Goal: Information Seeking & Learning: Learn about a topic

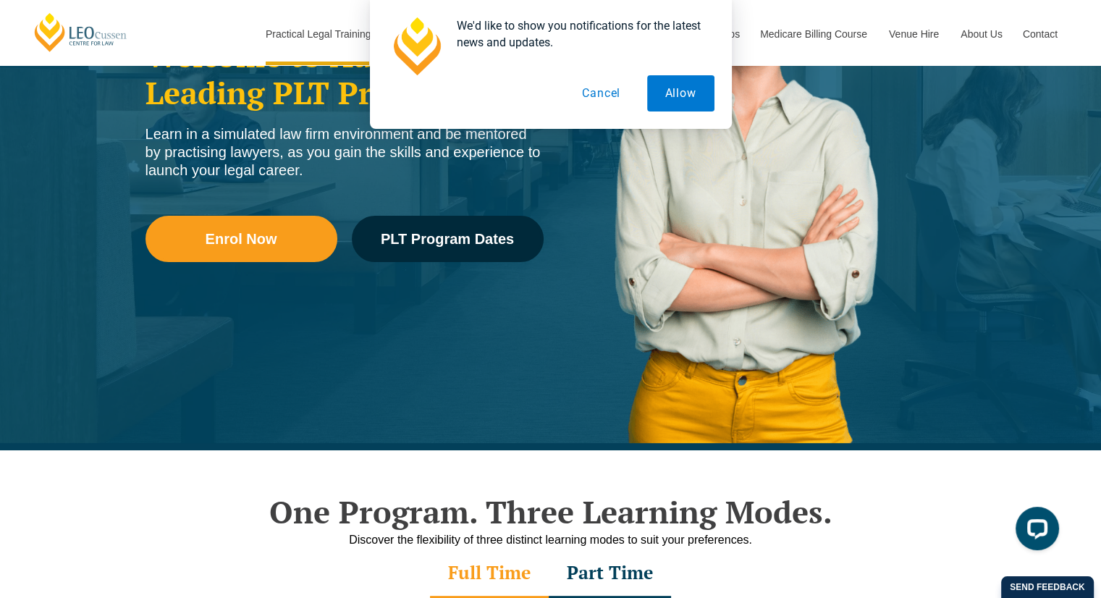
click at [596, 101] on button "Cancel" at bounding box center [601, 93] width 75 height 36
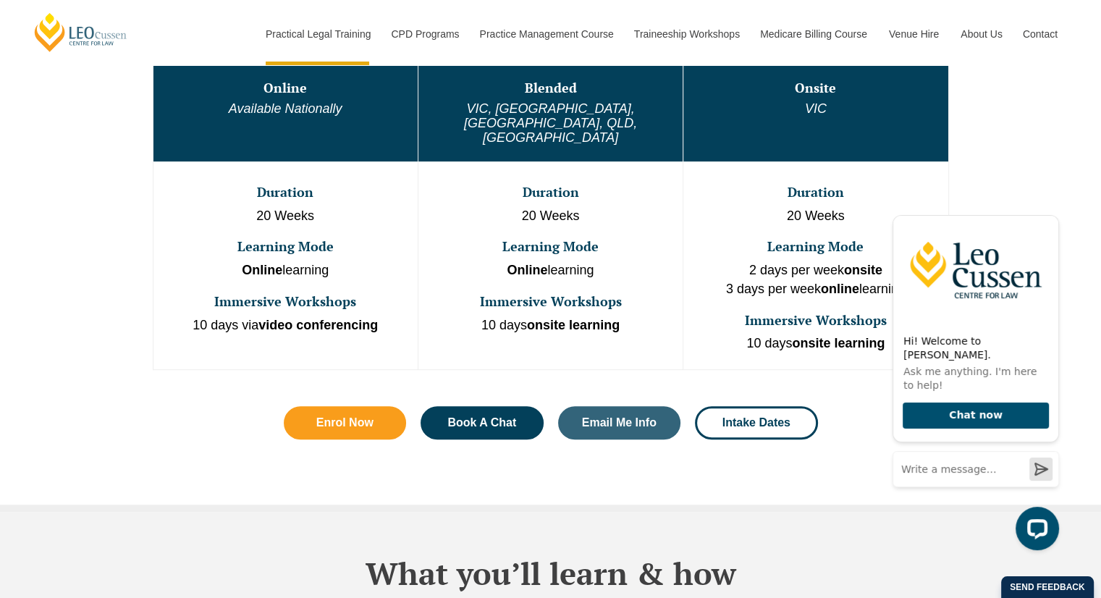
scroll to position [880, 0]
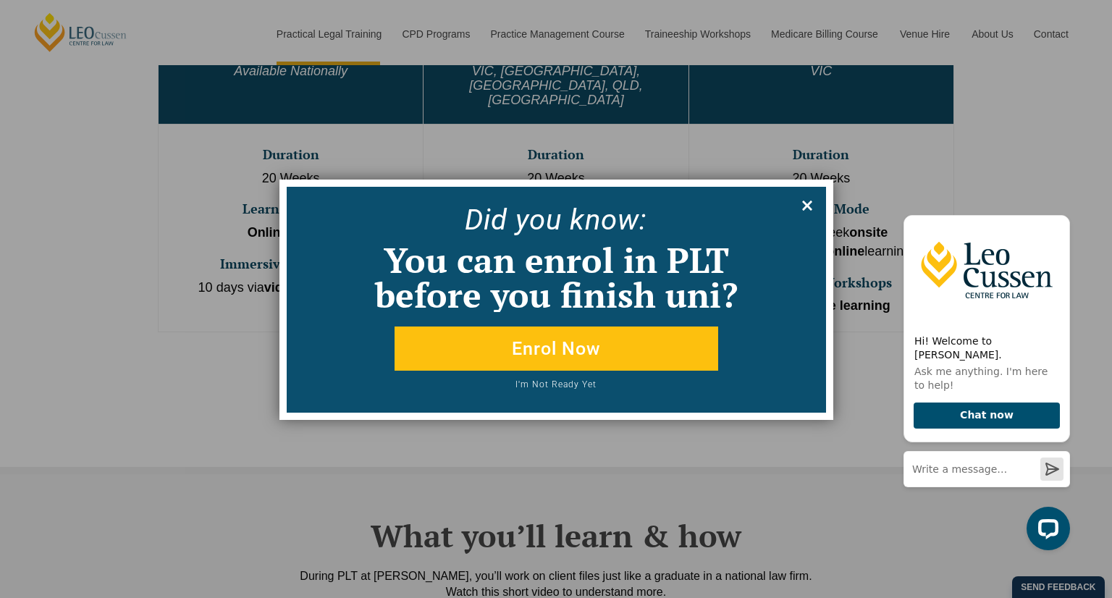
click at [811, 204] on icon at bounding box center [807, 206] width 16 height 16
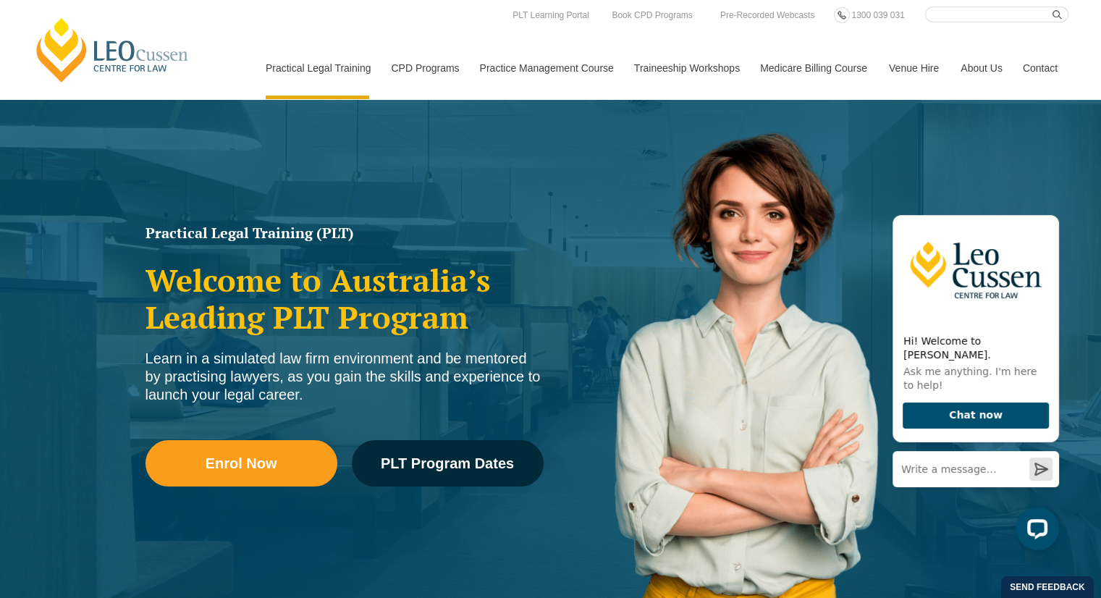
scroll to position [0, 0]
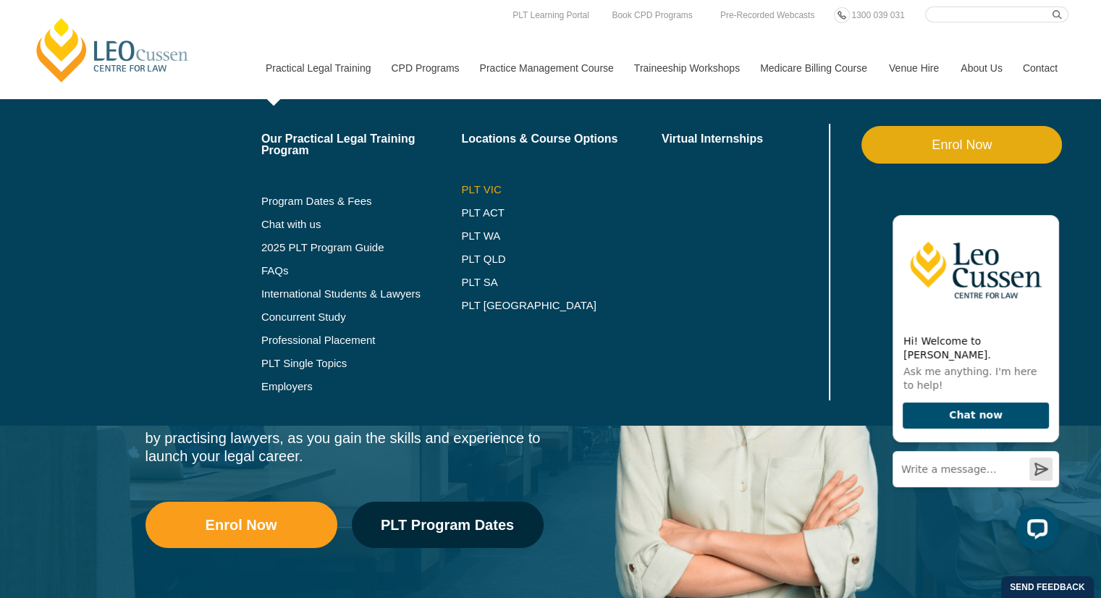
click at [468, 195] on link "PLT VIC" at bounding box center [561, 190] width 201 height 12
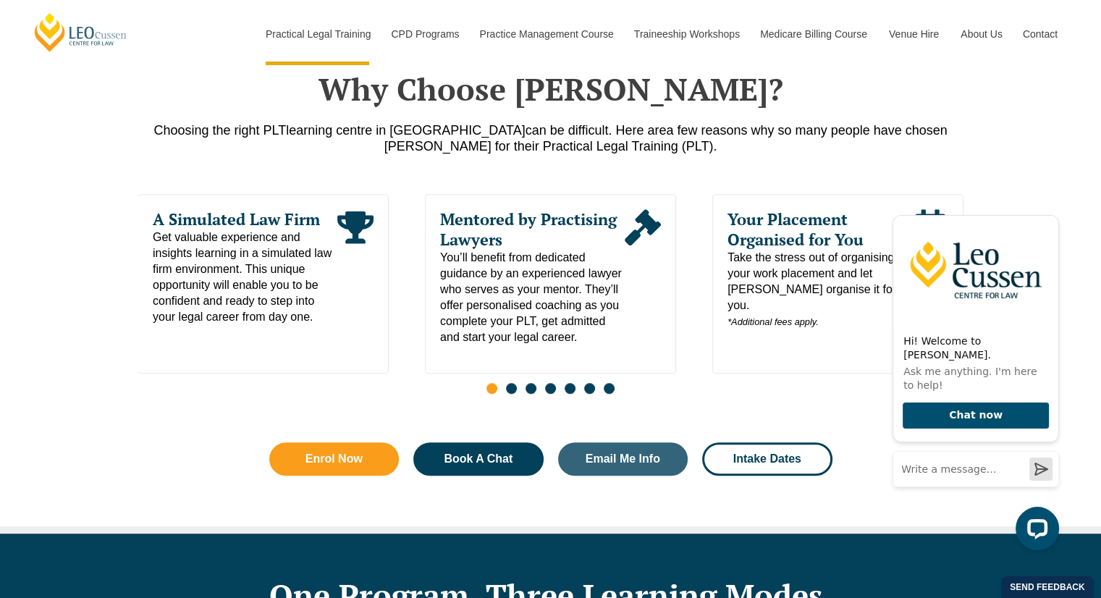
click at [510, 393] on span "Go to slide 2" at bounding box center [511, 388] width 11 height 11
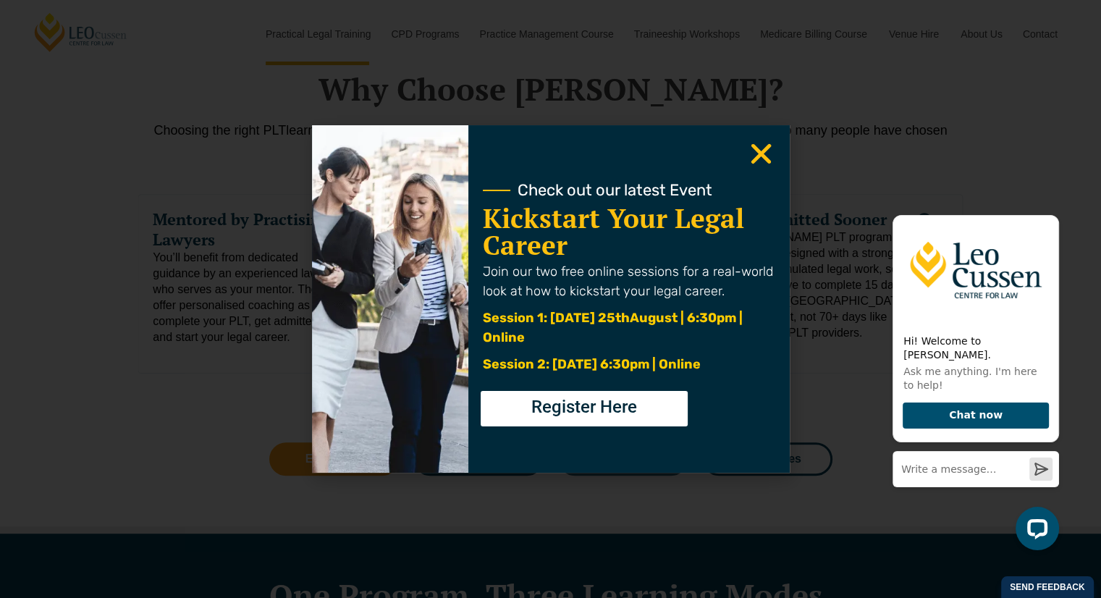
click at [754, 156] on icon "Close" at bounding box center [761, 154] width 28 height 28
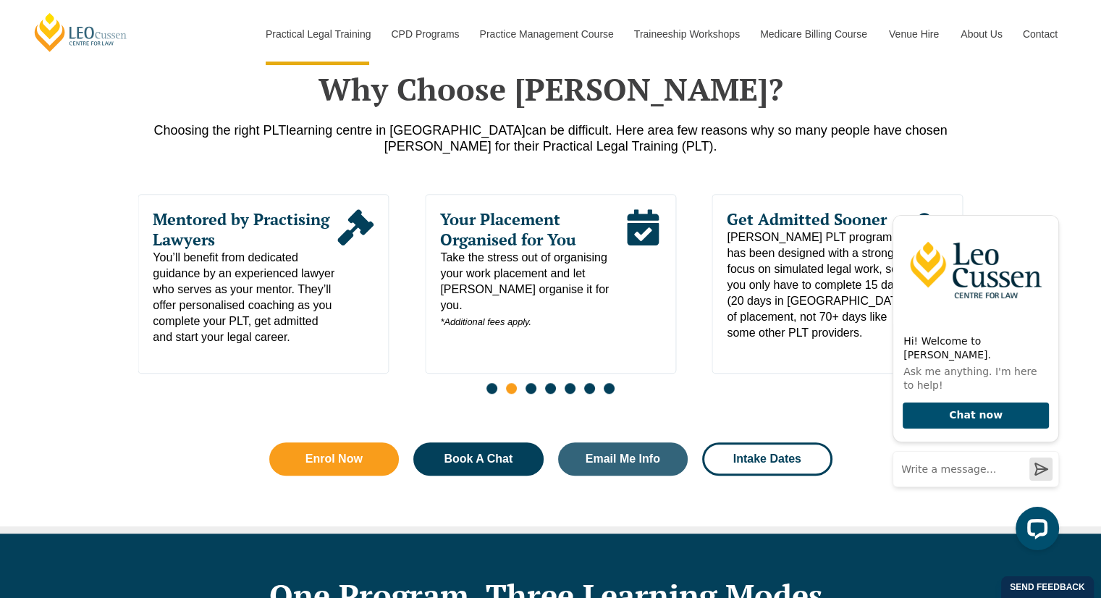
click at [495, 394] on span "Go to slide 1" at bounding box center [491, 388] width 11 height 11
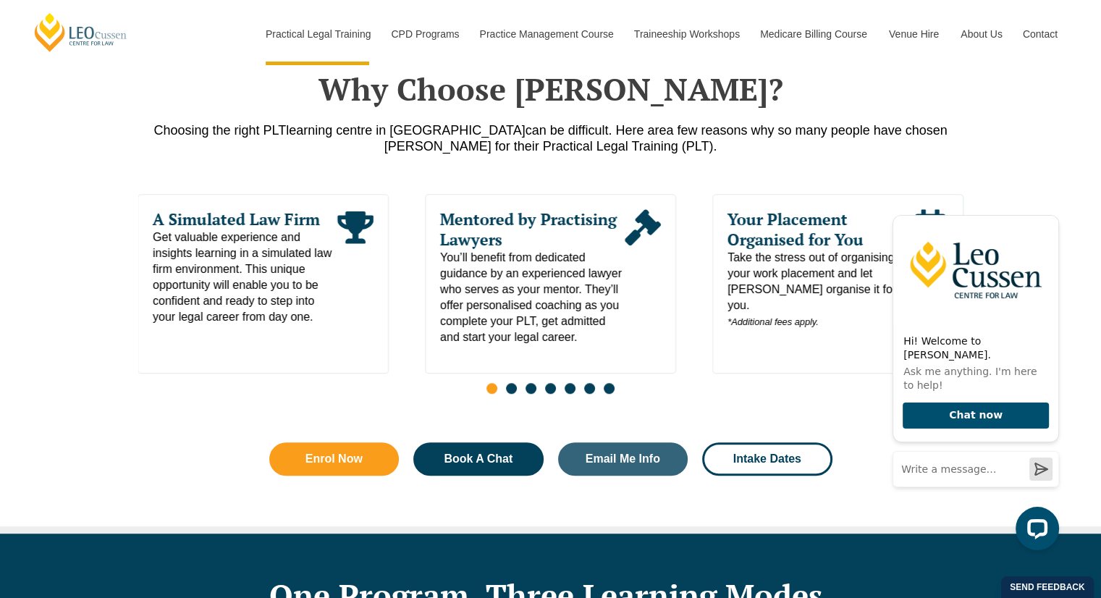
click at [528, 390] on span "Go to slide 3" at bounding box center [531, 388] width 11 height 11
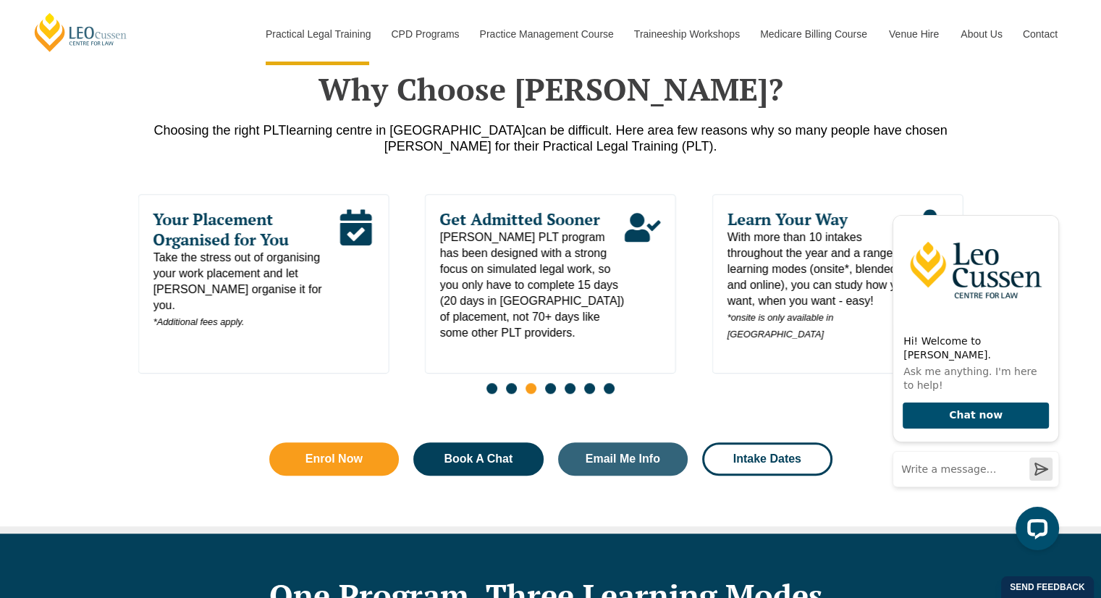
click at [551, 393] on span "Go to slide 4" at bounding box center [550, 388] width 11 height 11
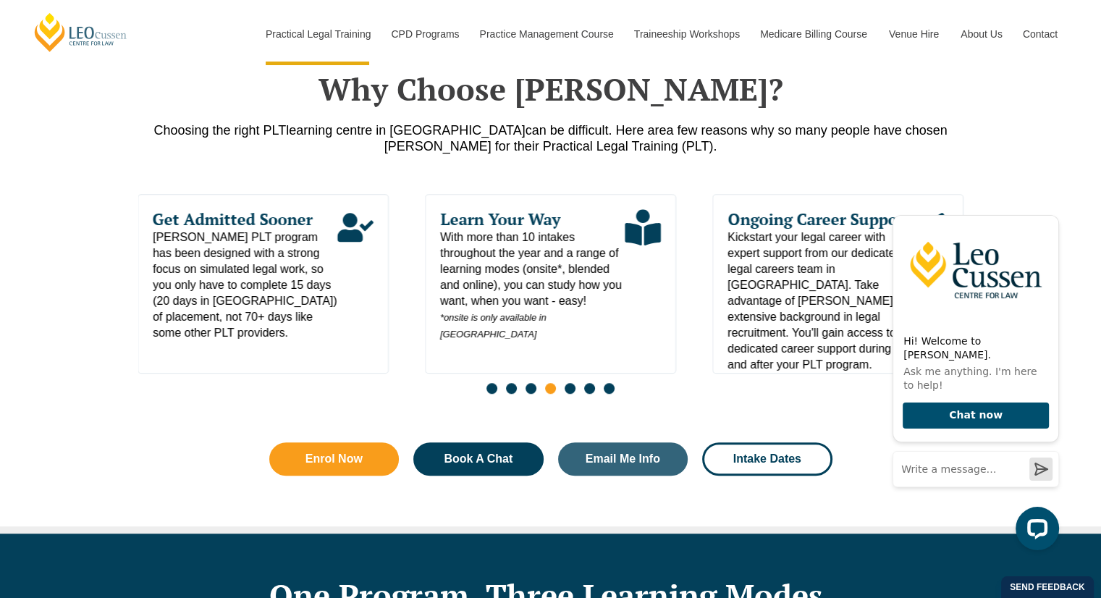
click at [574, 393] on span "Go to slide 5" at bounding box center [570, 388] width 11 height 11
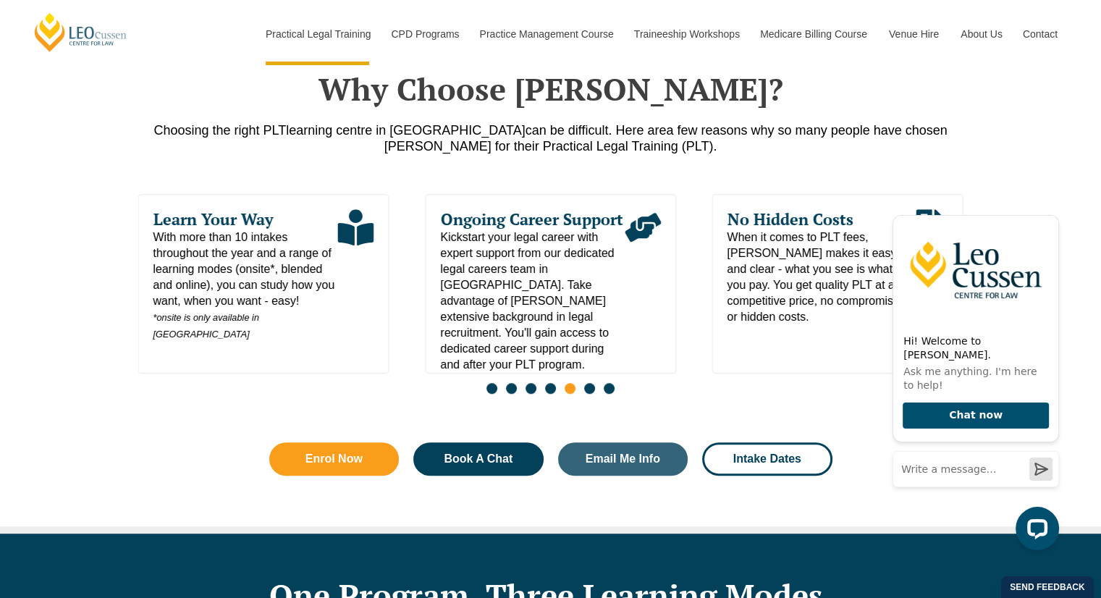
click at [596, 392] on div "Slides" at bounding box center [550, 389] width 825 height 17
click at [594, 394] on span "Go to slide 6" at bounding box center [589, 388] width 11 height 11
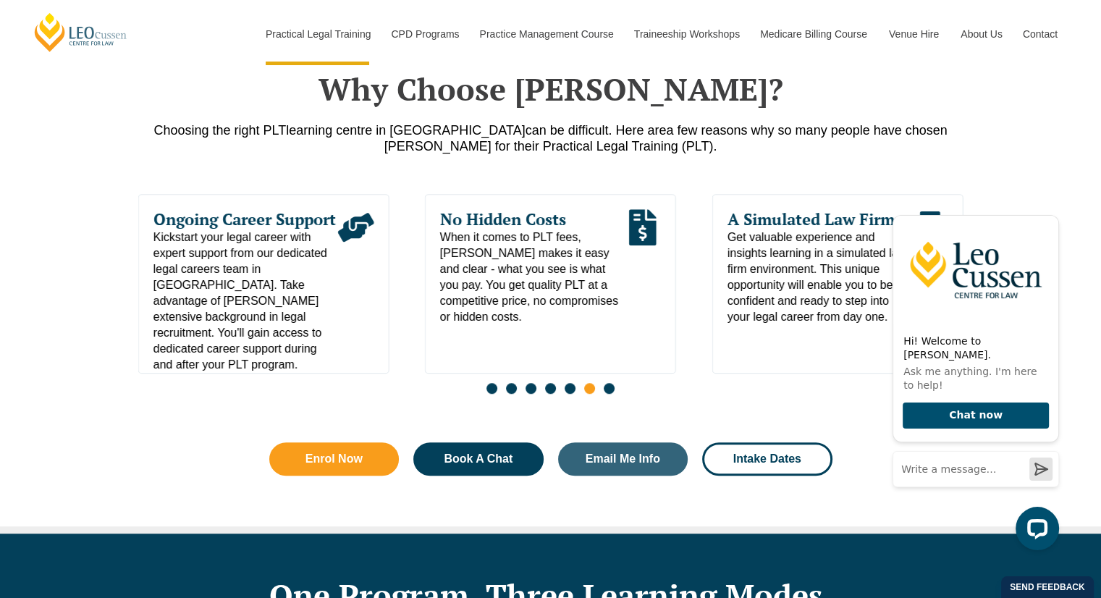
click at [607, 394] on span "Go to slide 7" at bounding box center [609, 388] width 11 height 11
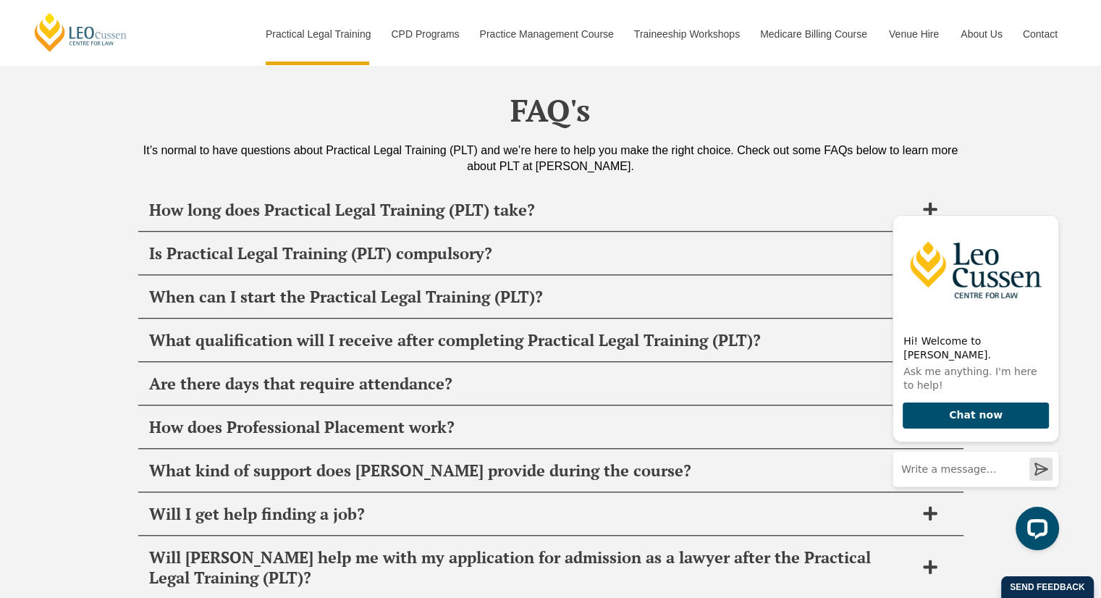
scroll to position [6850, 0]
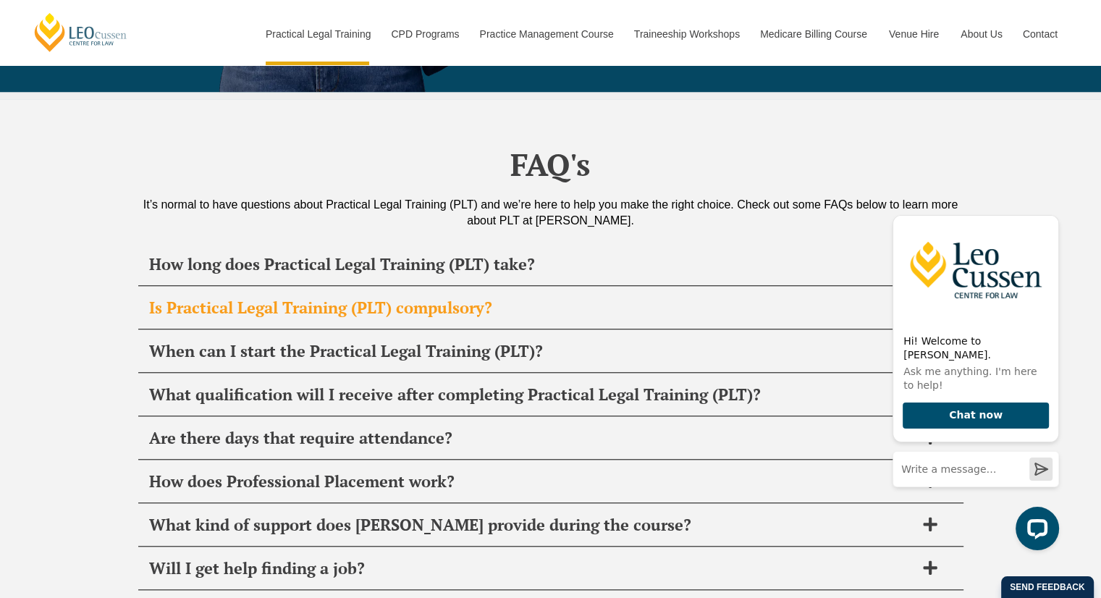
click at [375, 298] on span "Is Practical Legal Training (PLT) compulsory?" at bounding box center [532, 308] width 766 height 20
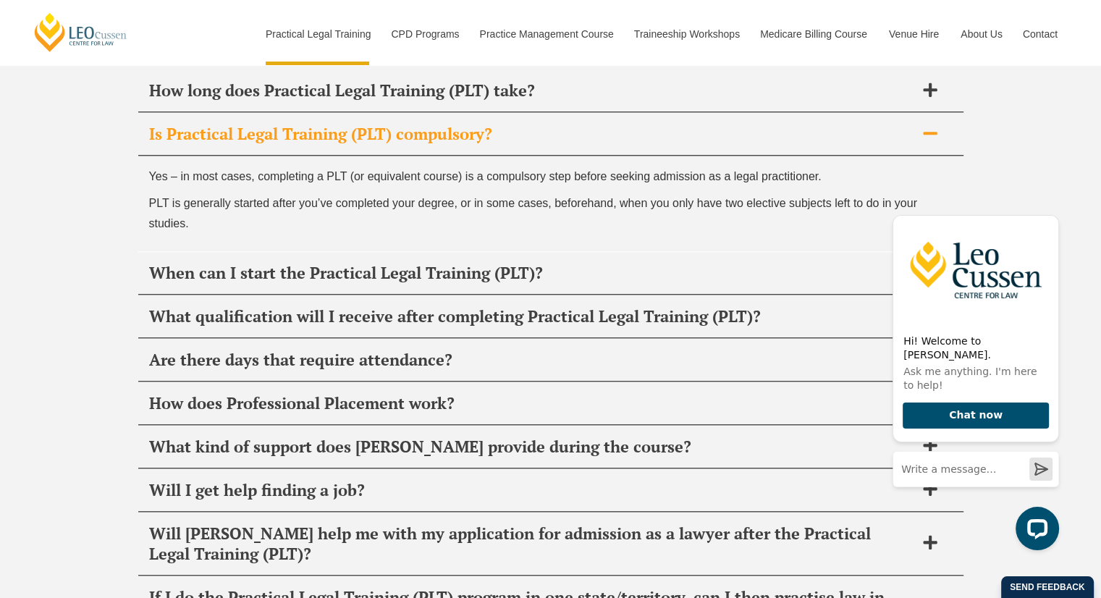
scroll to position [7024, 0]
click at [437, 350] on span "Are there days that require attendance?" at bounding box center [532, 360] width 766 height 20
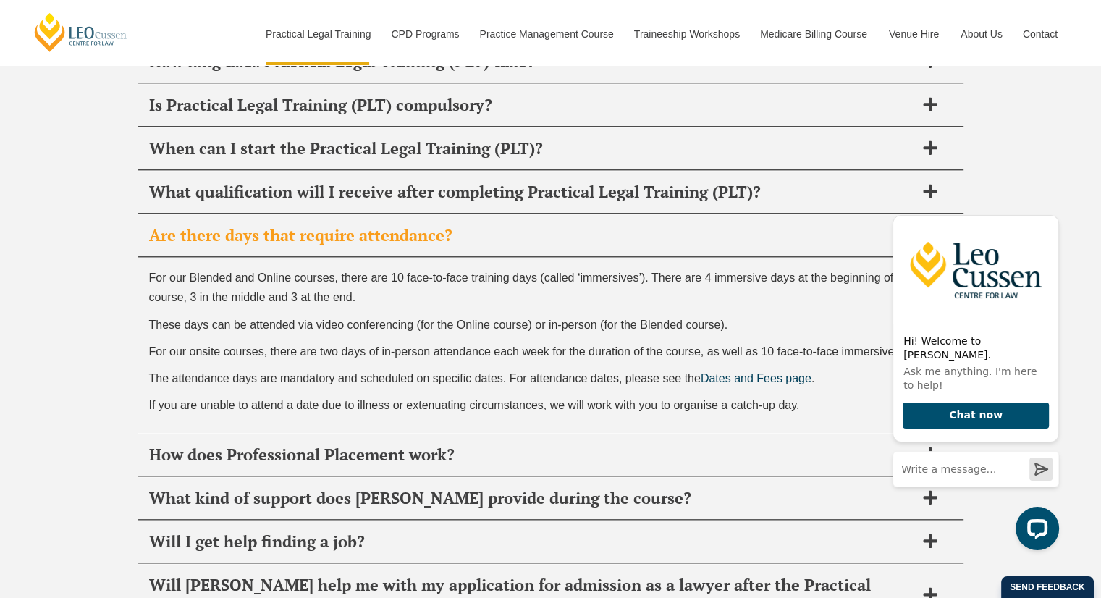
scroll to position [7051, 0]
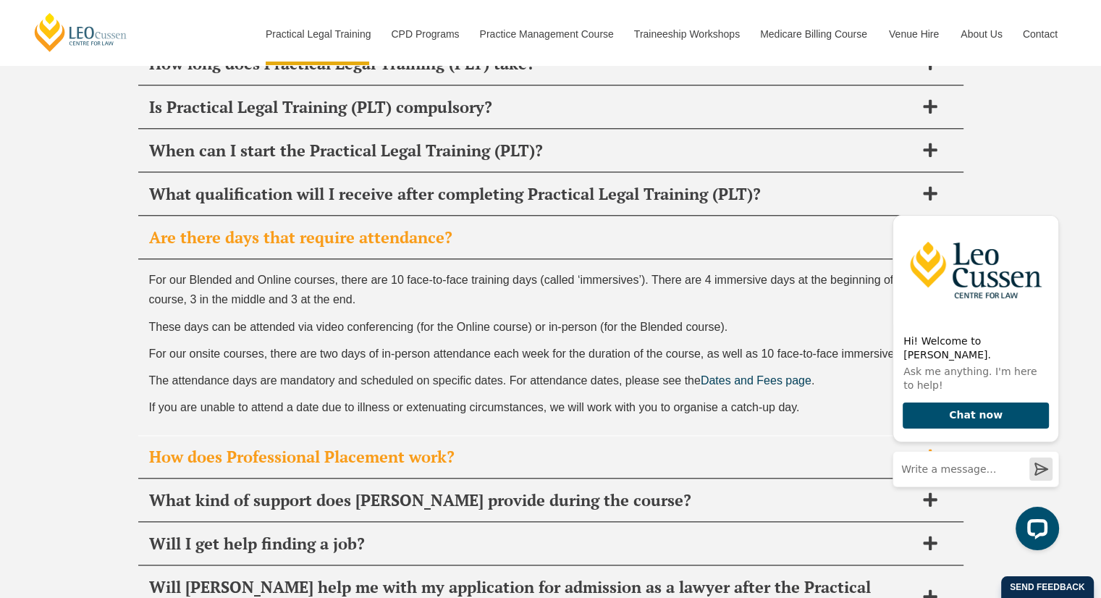
click at [421, 447] on span "How does Professional Placement work?" at bounding box center [532, 457] width 766 height 20
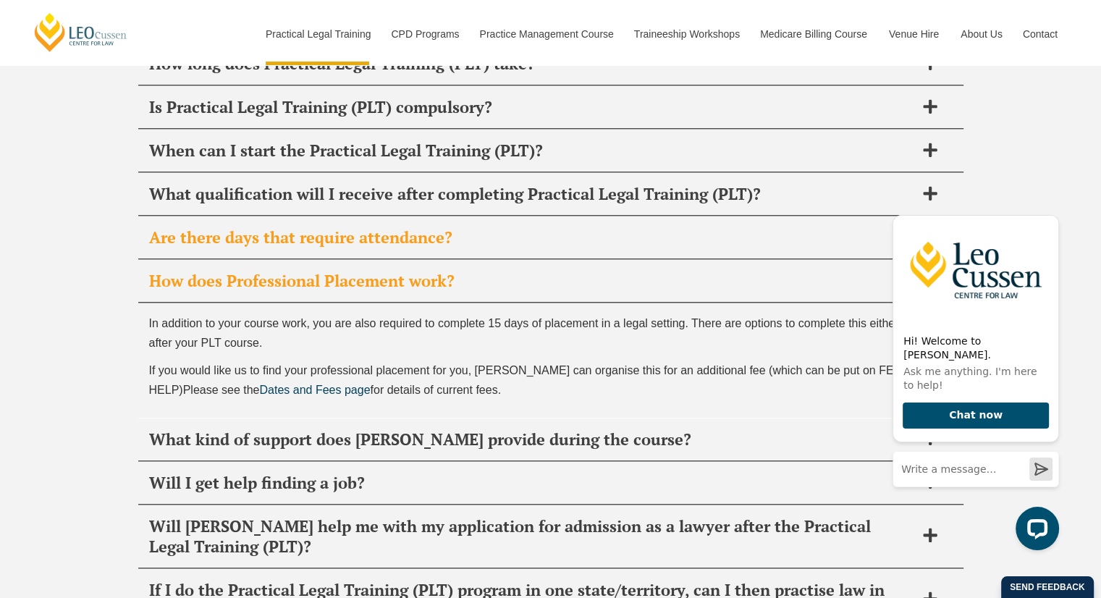
click at [505, 227] on span "Are there days that require attendance?" at bounding box center [532, 237] width 766 height 20
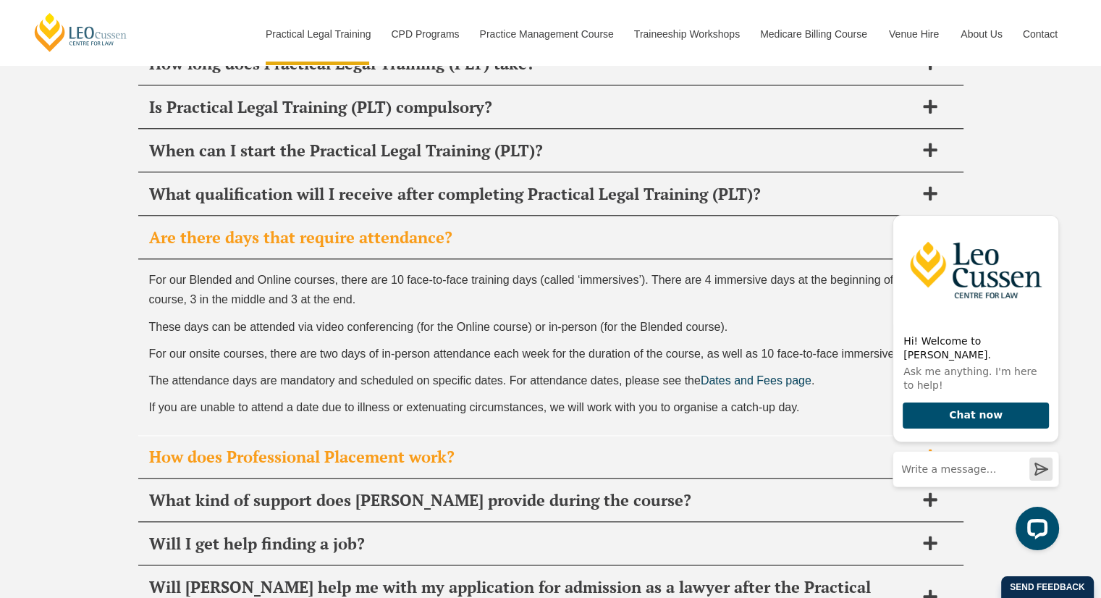
click at [414, 447] on span "How does Professional Placement work?" at bounding box center [532, 457] width 766 height 20
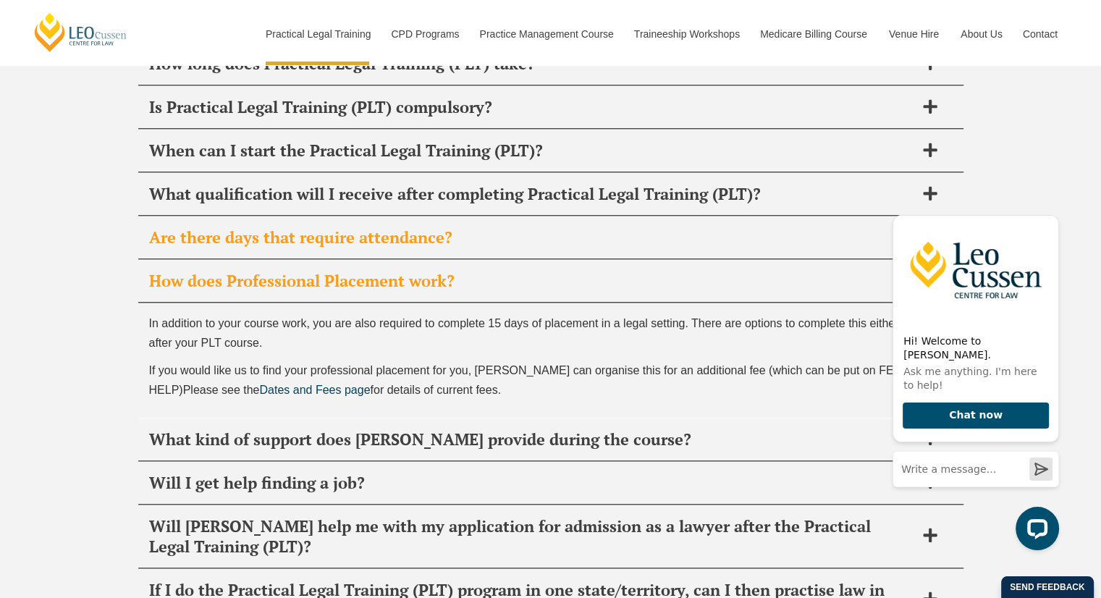
click at [426, 227] on span "Are there days that require attendance?" at bounding box center [532, 237] width 766 height 20
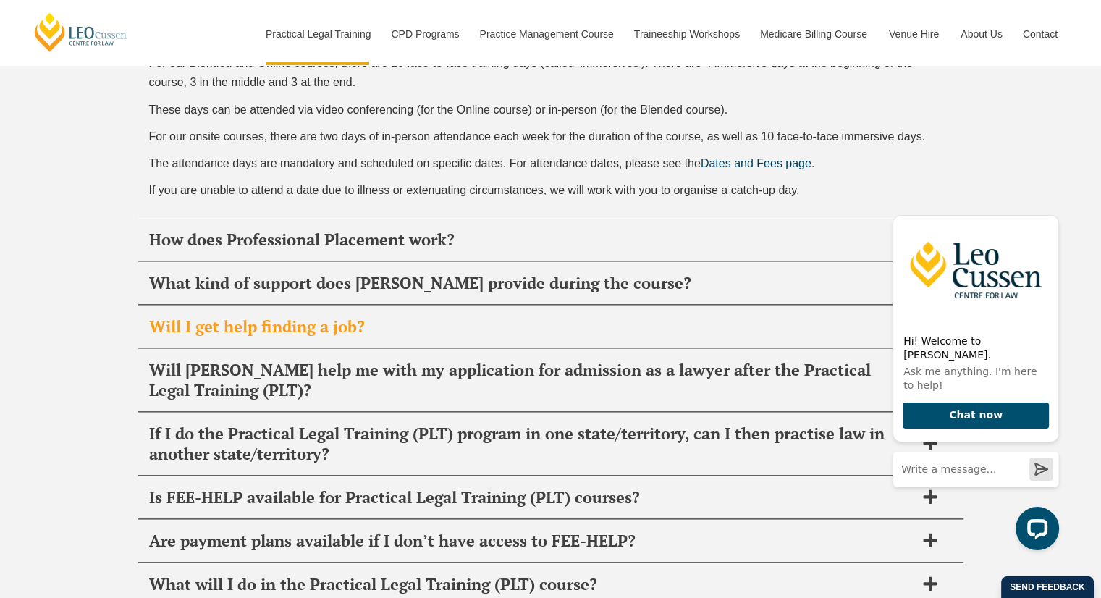
scroll to position [7267, 0]
click at [347, 317] on span "Will I get help finding a job?" at bounding box center [532, 327] width 766 height 20
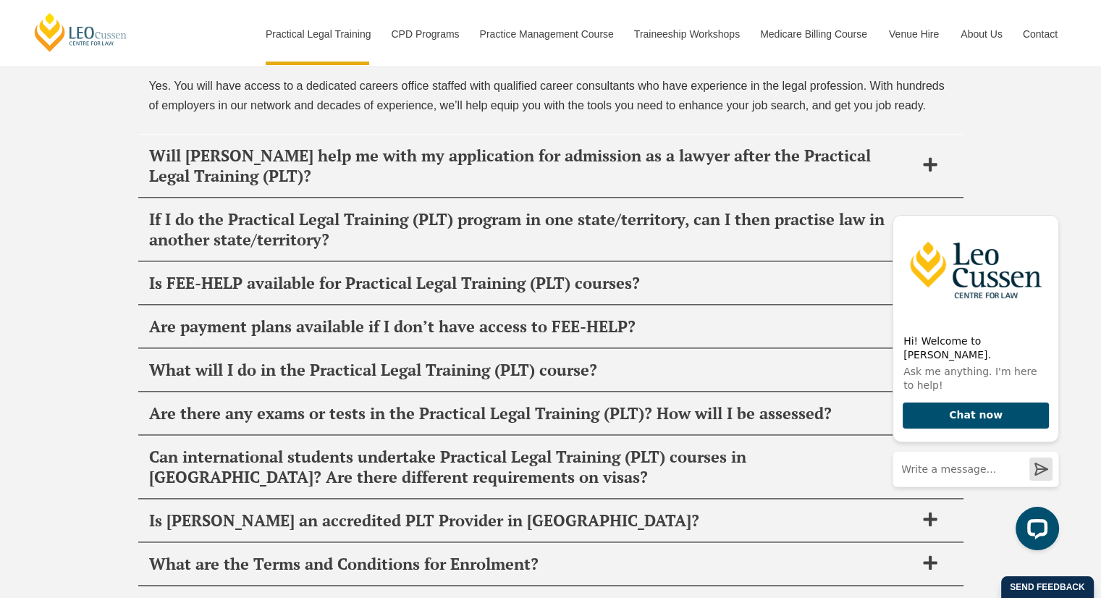
scroll to position [7375, 0]
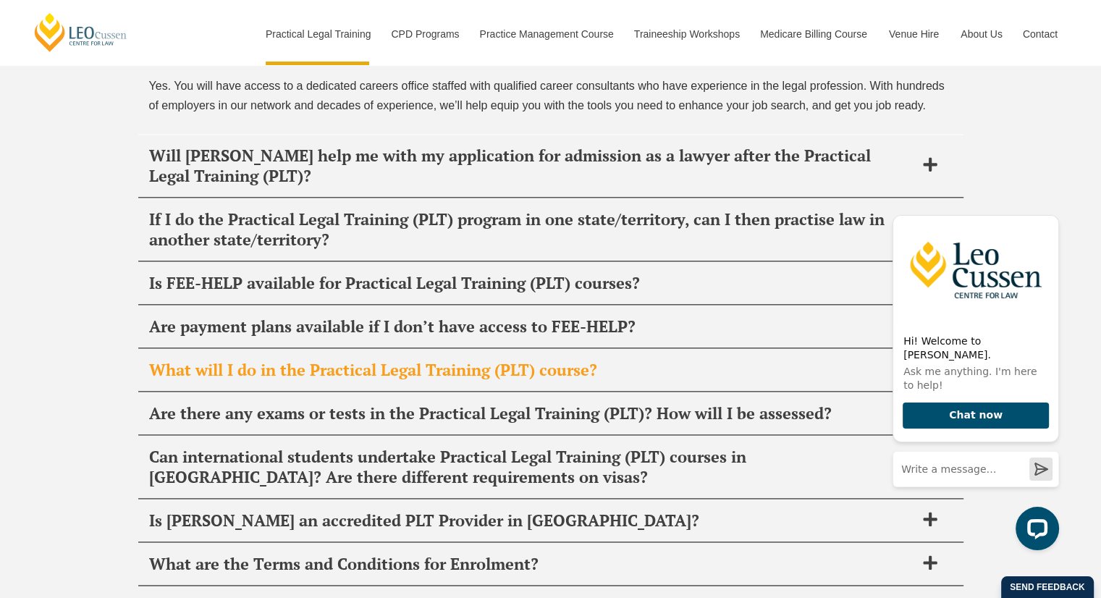
click at [400, 360] on span "What will I do in the Practical Legal Training (PLT) course?" at bounding box center [532, 370] width 766 height 20
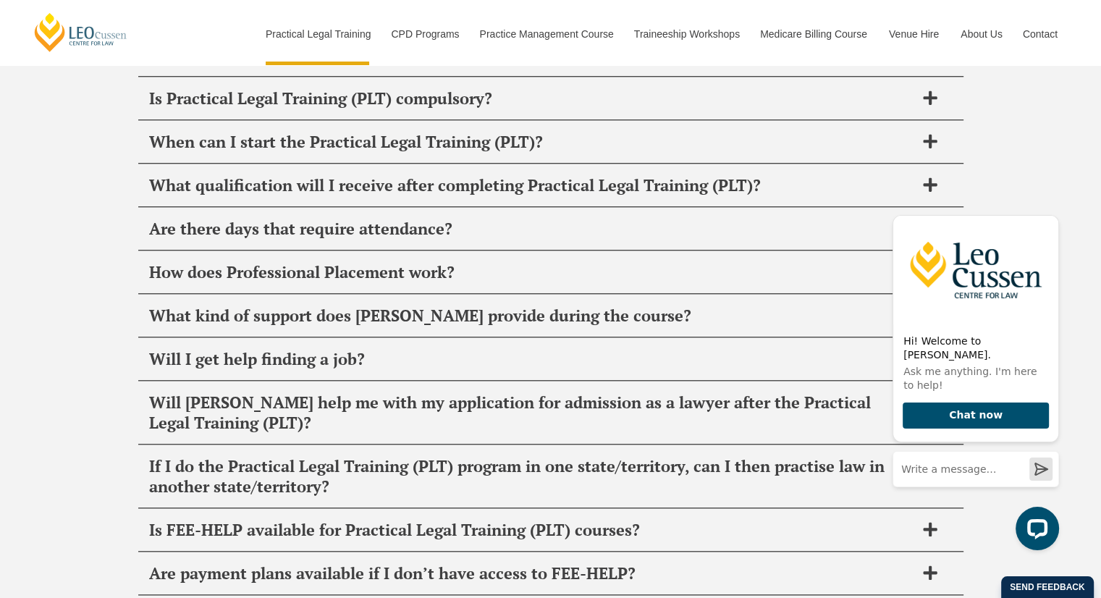
scroll to position [7060, 0]
